Goal: Task Accomplishment & Management: Complete application form

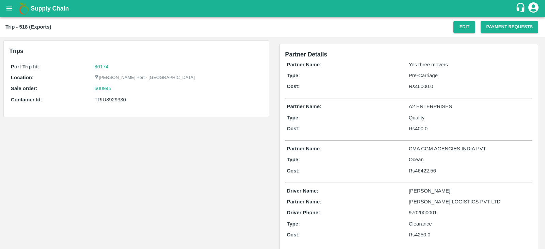
scroll to position [0, 0]
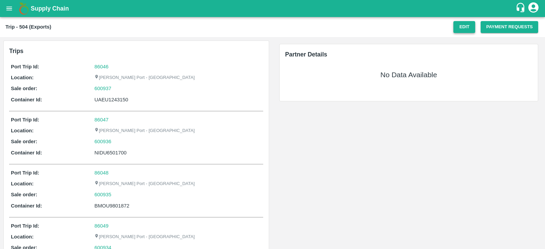
click at [459, 27] on button "Edit" at bounding box center [464, 27] width 22 height 12
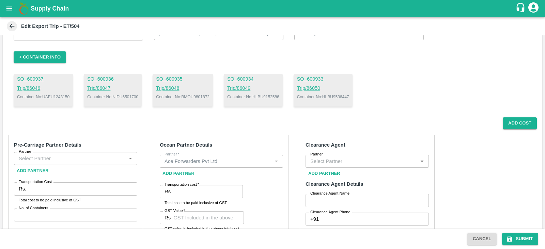
scroll to position [41, 0]
click at [56, 98] on p "Container No: UAEU1243150" at bounding box center [43, 97] width 52 height 6
copy p "UAEU1243150"
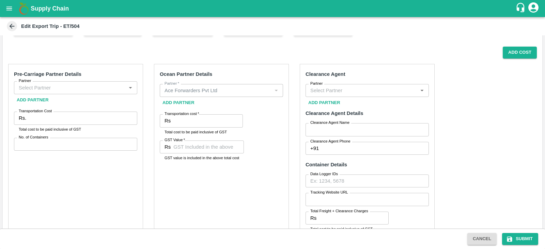
scroll to position [112, 0]
click at [113, 83] on input "Partner" at bounding box center [70, 87] width 108 height 9
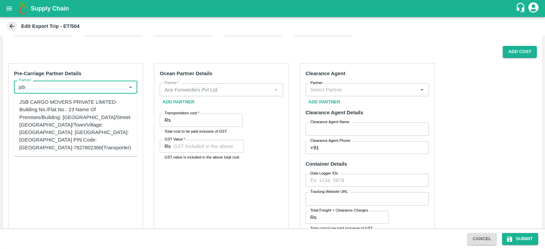
click at [92, 119] on div "JSB CARGO MOVERS PRIVATE LIMITED-Building No./Flat No.: 23 Name Of Premises/Bui…" at bounding box center [75, 124] width 112 height 53
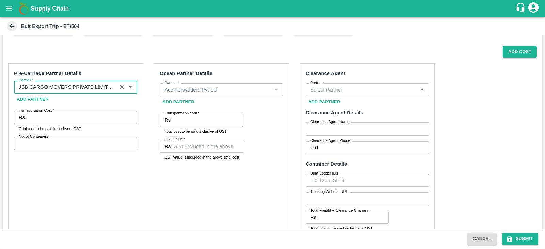
type input "JSB CARGO MOVERS PRIVATE LIMITED-Building No./Flat No.: 23 Name Of Premises/Bui…"
click at [60, 115] on input "Transportation Cost   *" at bounding box center [83, 117] width 108 height 13
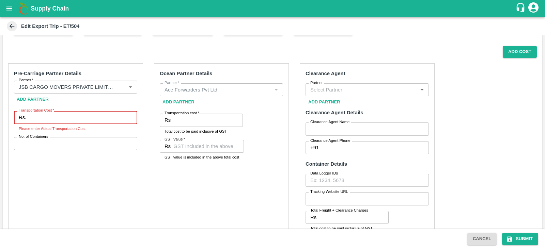
paste input "182950"
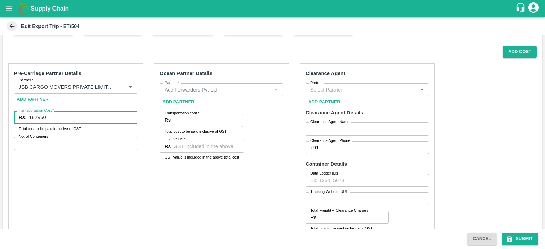
type input "182950"
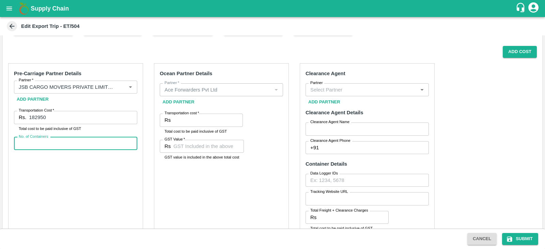
click at [60, 146] on input "No. of Containers" at bounding box center [75, 143] width 123 height 13
type input "5"
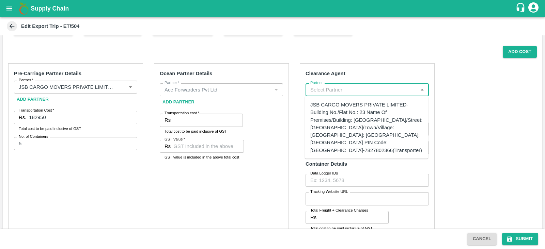
click at [336, 93] on input "Partner" at bounding box center [361, 89] width 108 height 9
click at [338, 113] on div "JSB CARGO MOVERS PRIVATE LIMITED-Building No./Flat No.: 23 Name Of Premises/Bui…" at bounding box center [366, 127] width 112 height 53
type input "JSB CARGO MOVERS PRIVATE LIMITED-Building No./Flat No.: 23 Name Of Premises/Bui…"
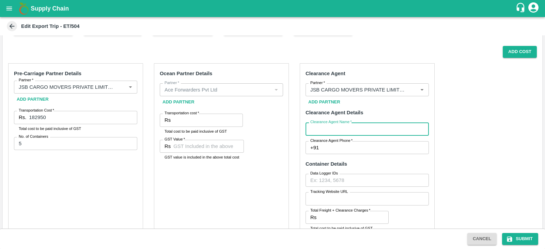
click at [346, 125] on input "Clearance Agent Name   *" at bounding box center [366, 129] width 123 height 13
type input "JSB"
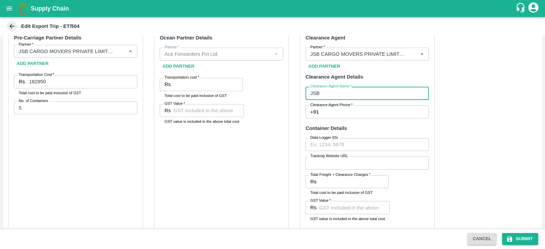
scroll to position [149, 0]
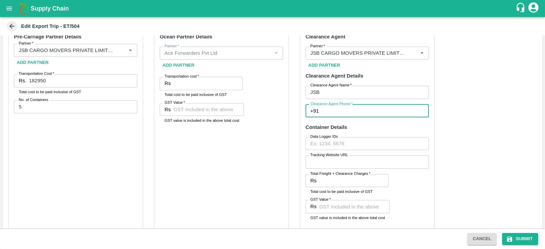
click at [334, 114] on input "Clearance Agent Phone   *" at bounding box center [374, 111] width 107 height 13
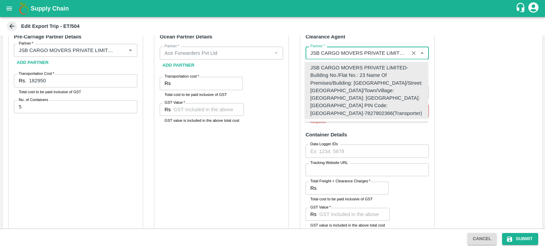
click at [360, 54] on input "Partner   *" at bounding box center [356, 53] width 99 height 9
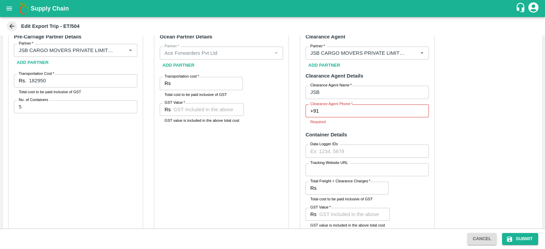
click at [491, 113] on div "Pre-Carriage Partner Details Partner   * Partner   * Add Partner Transportation…" at bounding box center [272, 193] width 539 height 344
click at [337, 110] on input "Clearance Agent Phone   *" at bounding box center [374, 111] width 107 height 13
type input "7827802366"
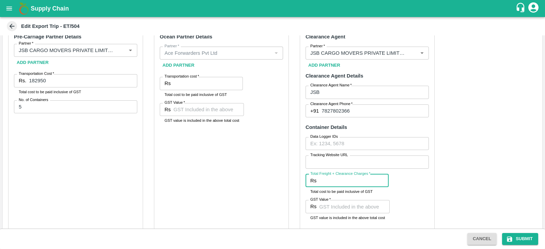
click at [338, 180] on input "Total Freight + Clearance Charges   *" at bounding box center [353, 180] width 69 height 13
paste input "25370"
type input "25370"
click at [338, 201] on input "GST Value   *" at bounding box center [354, 206] width 70 height 13
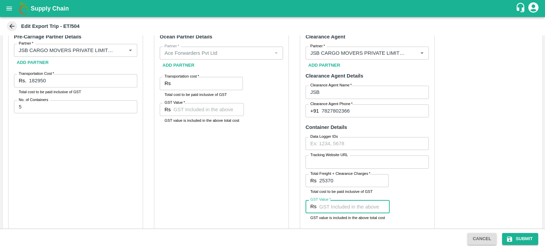
paste input "3870"
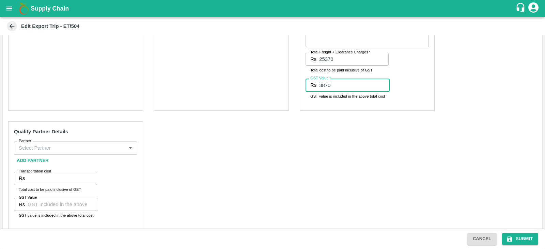
scroll to position [272, 0]
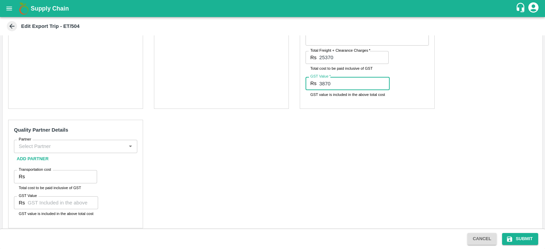
click at [74, 141] on div "Partner" at bounding box center [75, 146] width 123 height 13
type input "3870"
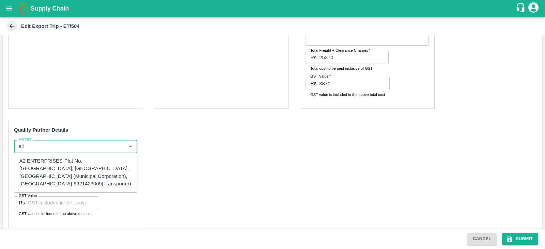
click at [75, 182] on div "A2 ENTERPRISES-Plot No.[GEOGRAPHIC_DATA], [GEOGRAPHIC_DATA], [GEOGRAPHIC_DATA] …" at bounding box center [75, 172] width 112 height 30
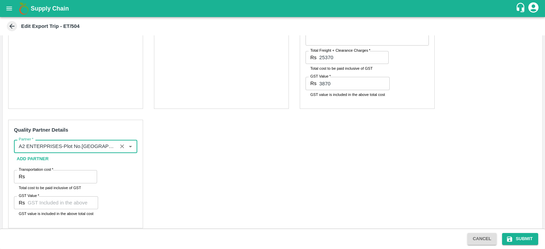
type input "A2 ENTERPRISES-Plot No.[GEOGRAPHIC_DATA], [GEOGRAPHIC_DATA], [GEOGRAPHIC_DATA] …"
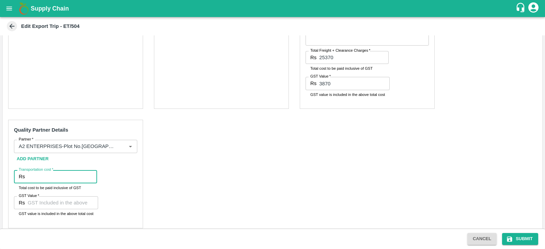
click at [58, 177] on input "Transportation cost   *" at bounding box center [62, 176] width 69 height 13
type input "3300"
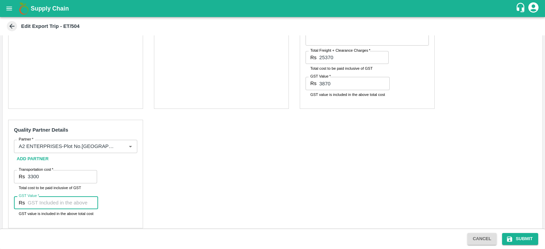
click at [46, 205] on input "GST Value   *" at bounding box center [63, 202] width 70 height 13
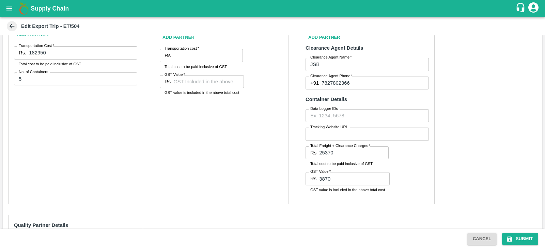
scroll to position [154, 0]
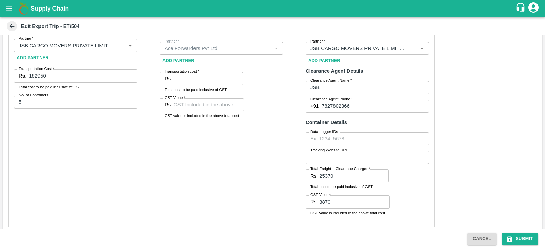
type input "00"
click at [199, 82] on input "Transportation cost   *" at bounding box center [207, 78] width 69 height 13
paste input "985446.26"
type input "985446.26"
click at [205, 106] on input "GST Value   *" at bounding box center [208, 104] width 70 height 13
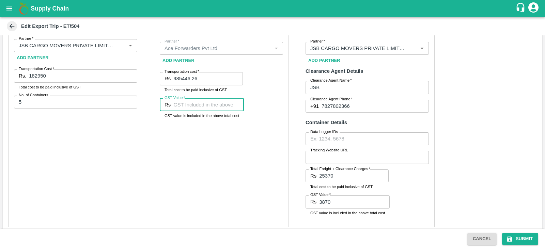
paste input "70535.26"
type input "70535.26"
click at [217, 156] on div "Ocean Partner Details Partner   * Partner   * Add Partner Transportation cost  …" at bounding box center [221, 125] width 135 height 206
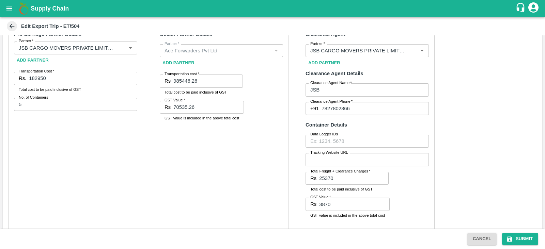
scroll to position [279, 0]
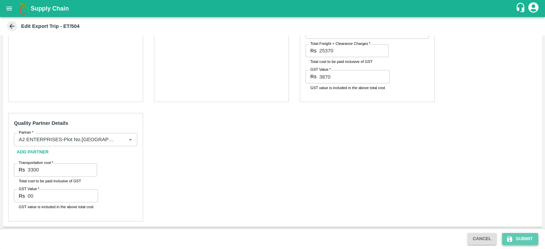
click at [512, 236] on icon "submit" at bounding box center [509, 239] width 7 height 7
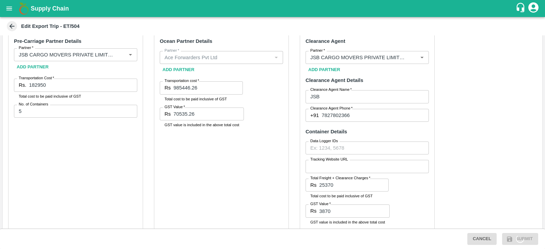
scroll to position [123, 0]
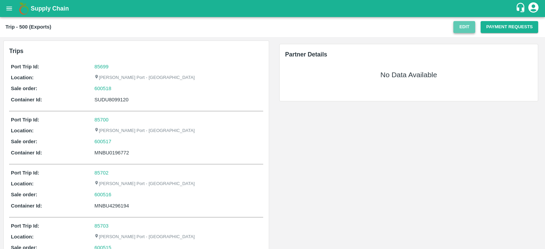
click at [466, 23] on button "Edit" at bounding box center [464, 27] width 22 height 12
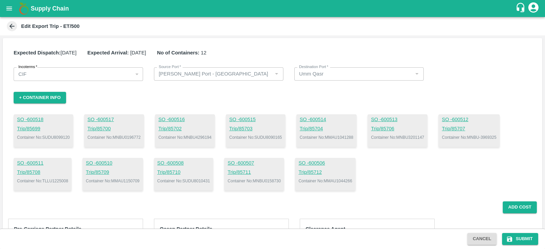
click at [55, 135] on p "Container No: SUDU8099120" at bounding box center [43, 137] width 53 height 6
copy p "SUDU8099120"
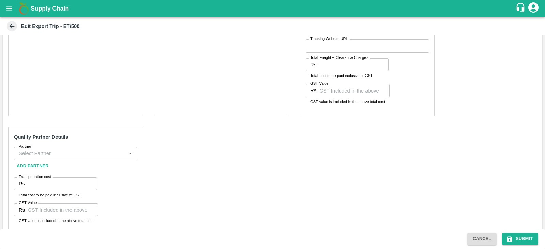
scroll to position [323, 0]
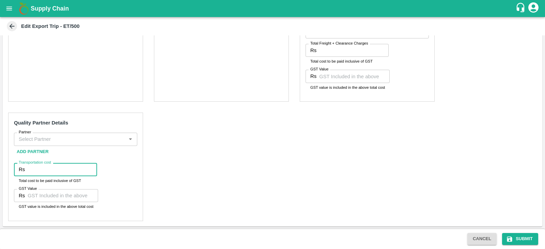
click at [51, 171] on input "Transportation cost" at bounding box center [62, 169] width 69 height 13
type input "8200"
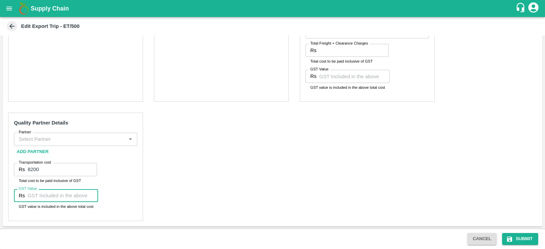
click at [42, 194] on input "GST Value" at bounding box center [63, 195] width 70 height 13
type input "00"
click at [63, 138] on input "Partner" at bounding box center [70, 139] width 108 height 9
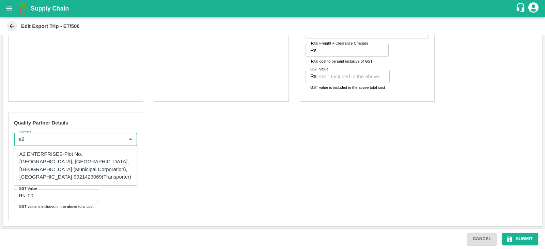
click at [58, 170] on div "A2 ENTERPRISES-Plot No.[GEOGRAPHIC_DATA], [GEOGRAPHIC_DATA], [GEOGRAPHIC_DATA] …" at bounding box center [75, 165] width 112 height 30
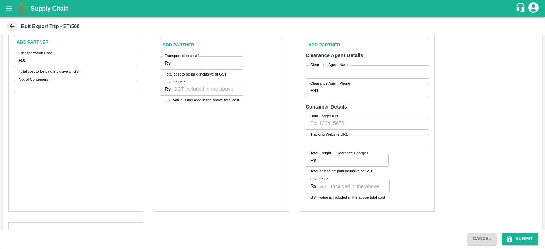
scroll to position [212, 0]
type input "A2 ENTERPRISES-Plot No.[GEOGRAPHIC_DATA], [GEOGRAPHIC_DATA], [GEOGRAPHIC_DATA] …"
click at [69, 60] on input "Transportation Cost" at bounding box center [83, 61] width 108 height 13
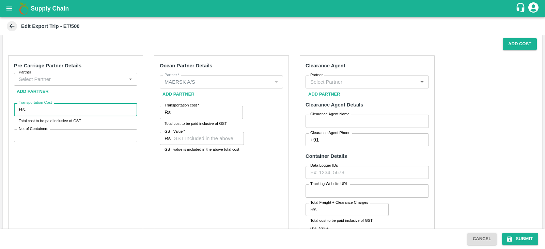
scroll to position [162, 0]
click at [54, 83] on input "Partner" at bounding box center [70, 80] width 108 height 9
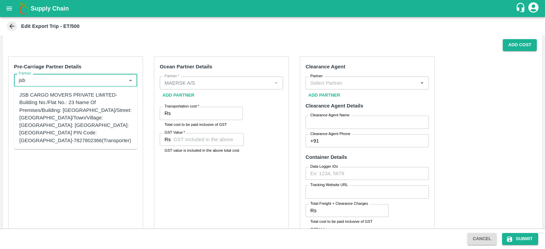
click at [54, 125] on div "JSB CARGO MOVERS PRIVATE LIMITED-Building No./Flat No.: 23 Name Of Premises/Bui…" at bounding box center [75, 117] width 112 height 53
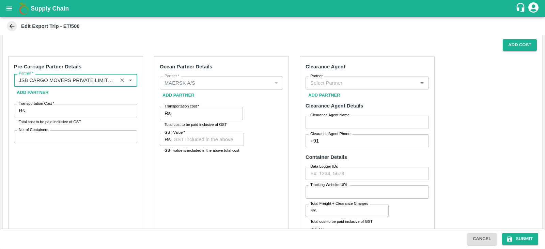
type input "JSB CARGO MOVERS PRIVATE LIMITED-Building No./Flat No.: 23 Name Of Premises/Bui…"
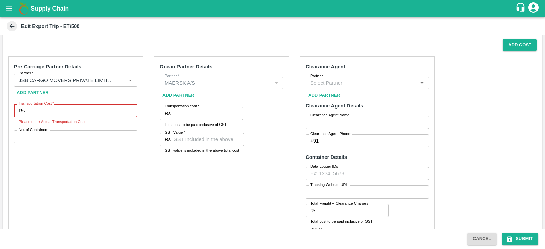
click at [68, 112] on input "Transportation Cost   *" at bounding box center [83, 110] width 108 height 13
paste input "505500"
type input "505500"
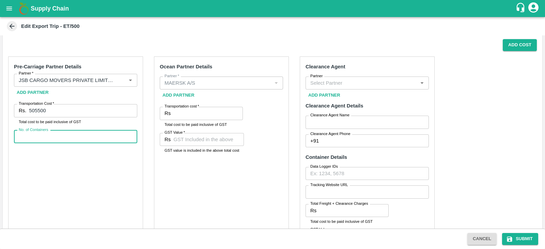
click at [46, 132] on input "No. of Containers" at bounding box center [75, 136] width 123 height 13
type input "10"
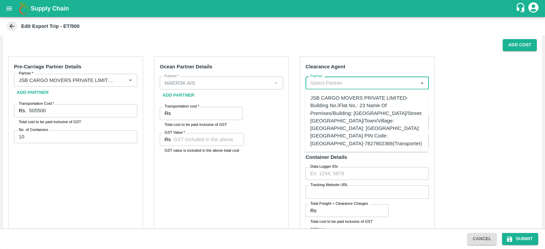
click at [345, 87] on input "Partner" at bounding box center [361, 83] width 108 height 9
click at [340, 118] on div "JSB CARGO MOVERS PRIVATE LIMITED-Building No./Flat No.: 23 Name Of Premises/Bui…" at bounding box center [366, 120] width 112 height 53
type input "JSB CARGO MOVERS PRIVATE LIMITED-Building No./Flat No.: 23 Name Of Premises/Bui…"
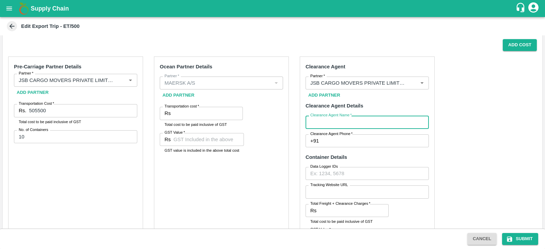
click at [333, 123] on input "Clearance Agent Name   *" at bounding box center [366, 122] width 123 height 13
type input "JSB"
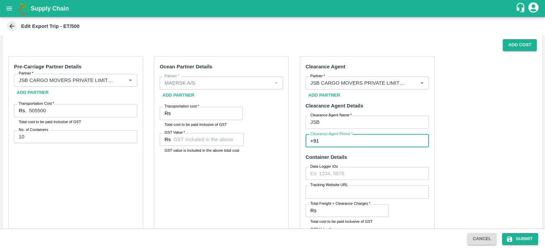
click at [339, 142] on input "Clearance Agent Phone   *" at bounding box center [374, 140] width 107 height 13
type input "7827802366"
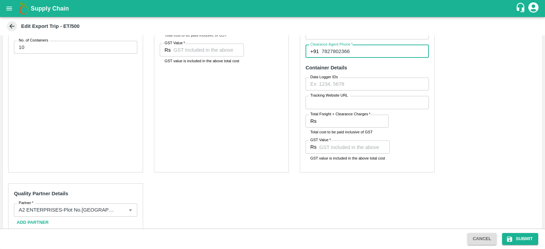
scroll to position [253, 0]
click at [346, 117] on input "Total Freight + Clearance Charges   *" at bounding box center [353, 120] width 69 height 13
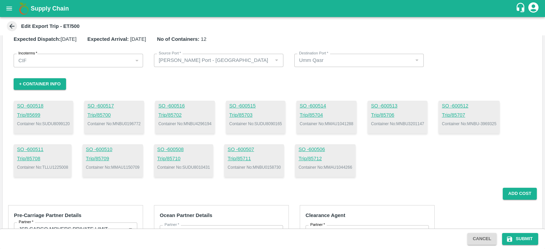
scroll to position [0, 0]
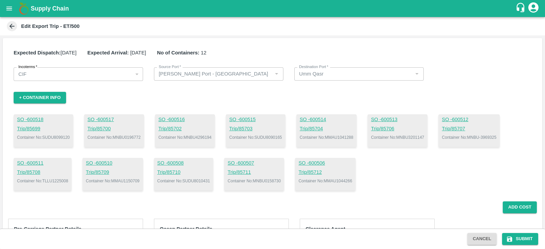
drag, startPoint x: 398, startPoint y: 82, endPoint x: 377, endPoint y: 93, distance: 23.3
click at [377, 93] on div "+ Container Info" at bounding box center [272, 98] width 517 height 12
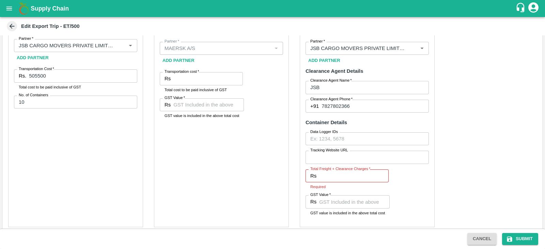
scroll to position [202, 0]
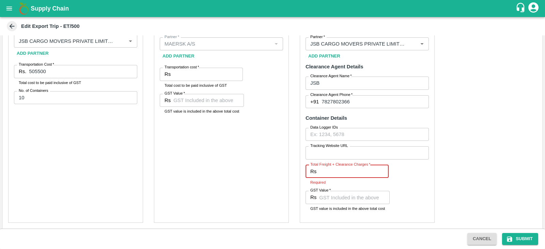
click at [328, 169] on input "Total Freight + Clearance Charges   *" at bounding box center [353, 171] width 69 height 13
paste input "60888"
type input "60888"
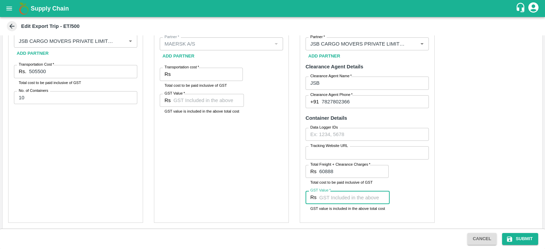
click at [347, 203] on input "GST Value   *" at bounding box center [354, 197] width 70 height 13
paste input "9288"
type input "9288"
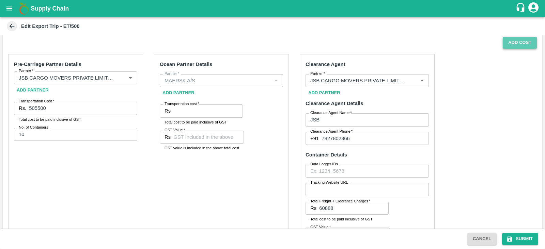
click at [506, 43] on button "Add Cost" at bounding box center [519, 43] width 34 height 12
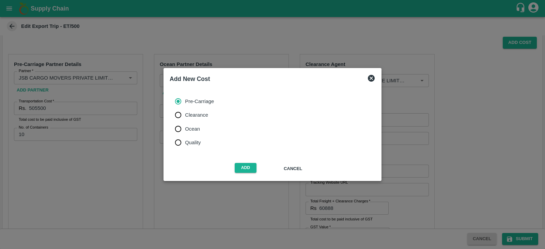
click at [187, 130] on span "Ocean" at bounding box center [192, 128] width 15 height 7
click at [185, 130] on input "Ocean" at bounding box center [178, 129] width 14 height 14
radio input "true"
click at [243, 169] on button "Add" at bounding box center [246, 168] width 22 height 10
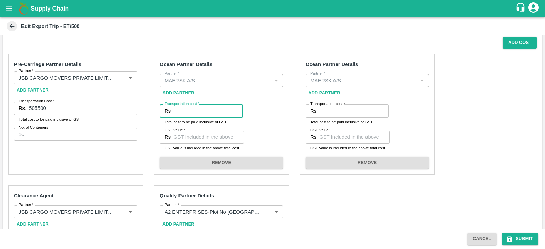
click at [201, 108] on input "Transportation cost   *" at bounding box center [207, 111] width 69 height 13
paste input "1556365.23"
type input "1556365.23"
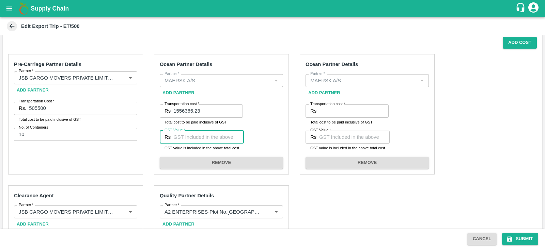
click at [210, 135] on input "GST Value   *" at bounding box center [208, 137] width 70 height 13
paste input "79517.64"
type input "79517.64"
click at [470, 89] on div "Pre-Carriage Partner Details Partner   * Partner   * Add Partner Transportation…" at bounding box center [272, 223] width 539 height 348
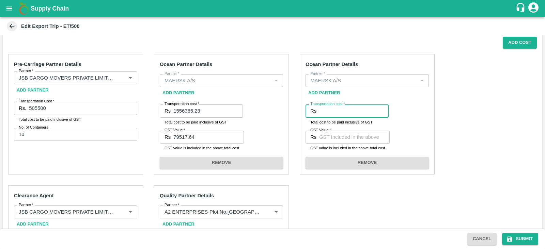
click at [338, 110] on input "Transportation cost   *" at bounding box center [353, 111] width 69 height 13
paste input "497720.94"
type input "497720.94"
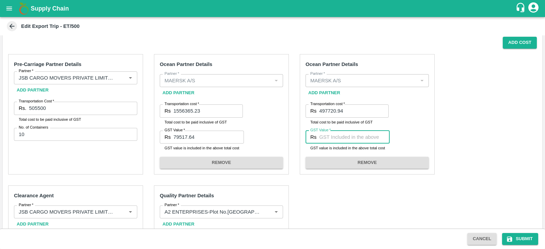
click at [343, 135] on input "GST Value   *" at bounding box center [354, 137] width 70 height 13
paste input "75923.54"
type input "75923.54"
click at [497, 125] on div "Pre-Carriage Partner Details Partner   * Partner   * Add Partner Transportation…" at bounding box center [272, 223] width 539 height 348
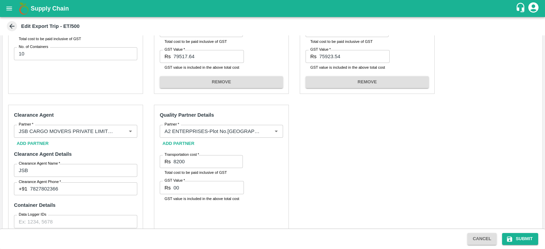
scroll to position [334, 0]
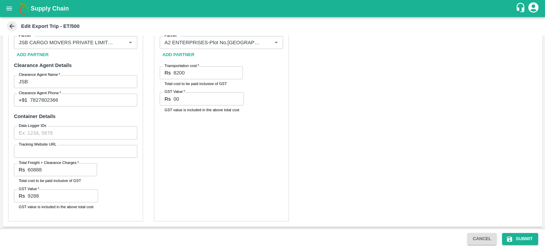
click at [364, 96] on div "Pre-Carriage Partner Details Partner   * Partner   * Add Partner Transportation…" at bounding box center [272, 53] width 539 height 348
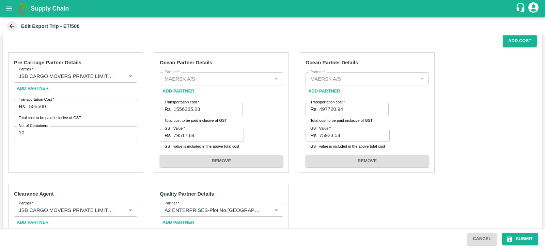
scroll to position [167, 0]
click at [519, 237] on button "Submit" at bounding box center [520, 239] width 36 height 12
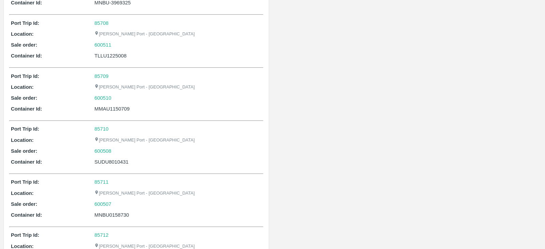
scroll to position [454, 0]
